Goal: Task Accomplishment & Management: Manage account settings

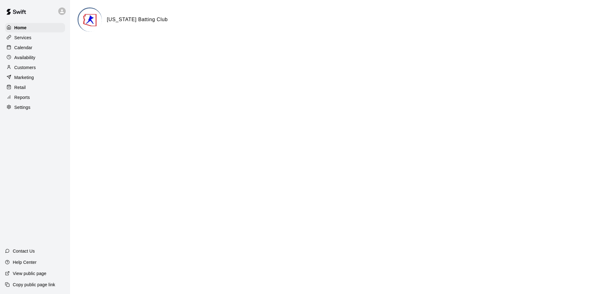
click at [26, 50] on p "Calendar" at bounding box center [23, 48] width 18 height 6
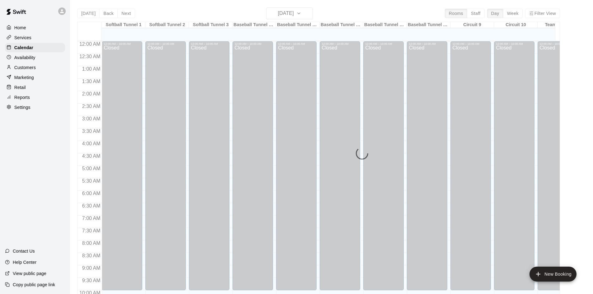
scroll to position [319, 0]
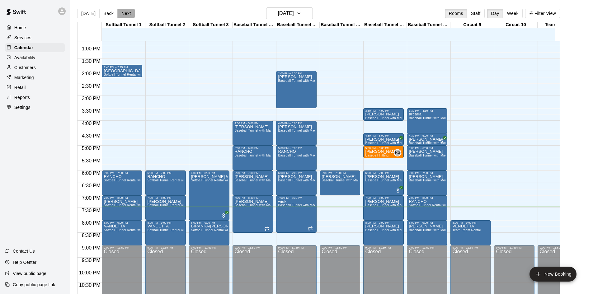
click at [126, 12] on button "Next" at bounding box center [125, 13] width 17 height 9
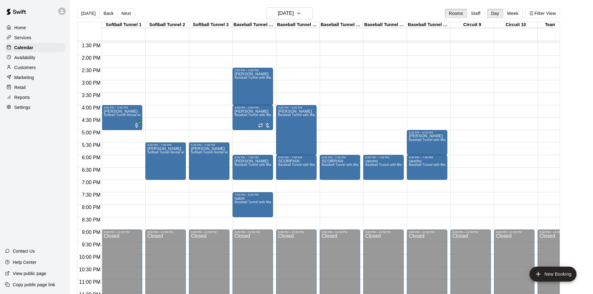
scroll to position [343, 0]
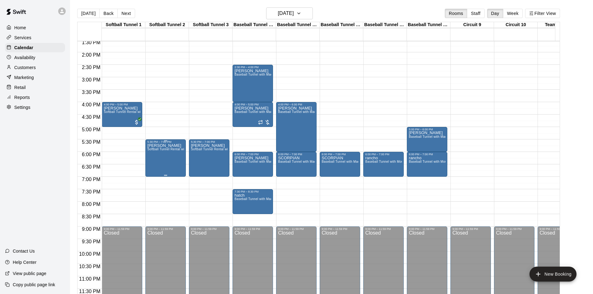
click at [167, 151] on div "WILL BRITT Softball Tunnel Rental with Machine" at bounding box center [165, 291] width 37 height 294
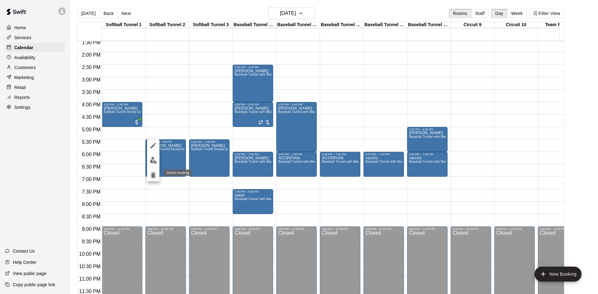
click at [153, 174] on icon "delete" at bounding box center [153, 176] width 4 height 6
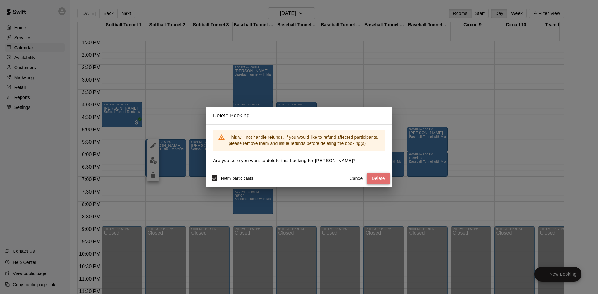
click at [377, 176] on button "Delete" at bounding box center [378, 179] width 23 height 12
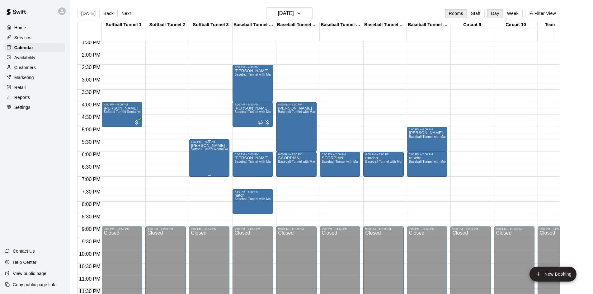
click at [208, 148] on div "WILL BRITT Softball Tunnel Rental with Machine" at bounding box center [209, 291] width 37 height 294
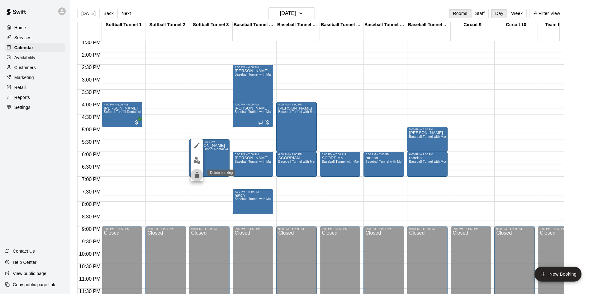
click at [200, 176] on icon "delete" at bounding box center [196, 175] width 7 height 7
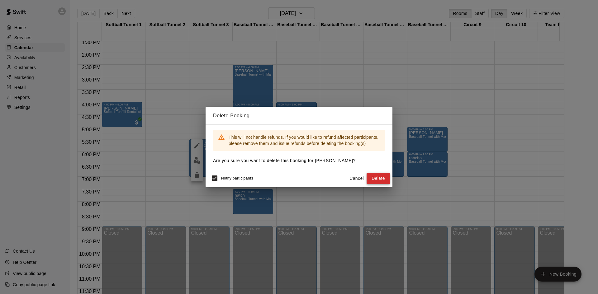
click at [386, 177] on button "Delete" at bounding box center [378, 179] width 23 height 12
